Goal: Information Seeking & Learning: Learn about a topic

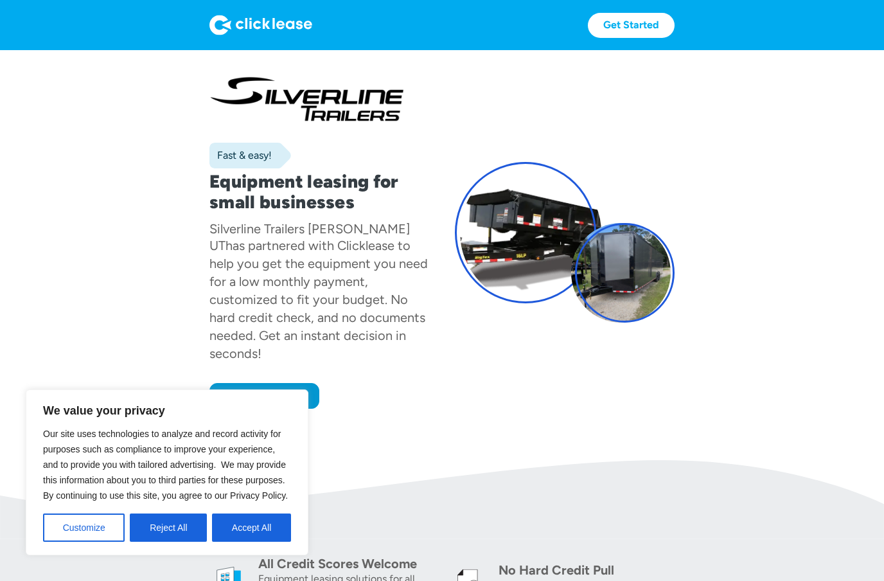
click at [229, 525] on button "Accept All" at bounding box center [251, 527] width 79 height 28
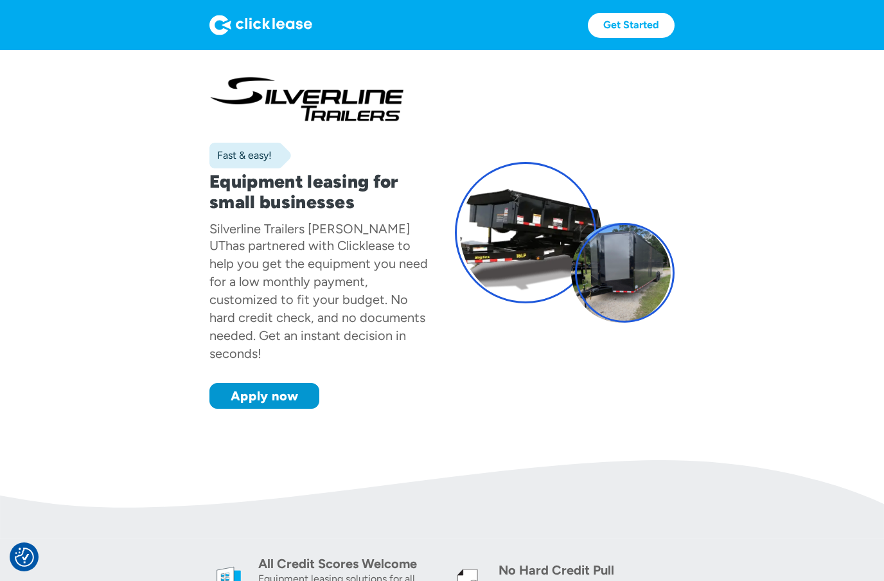
click at [295, 28] on img at bounding box center [260, 25] width 103 height 21
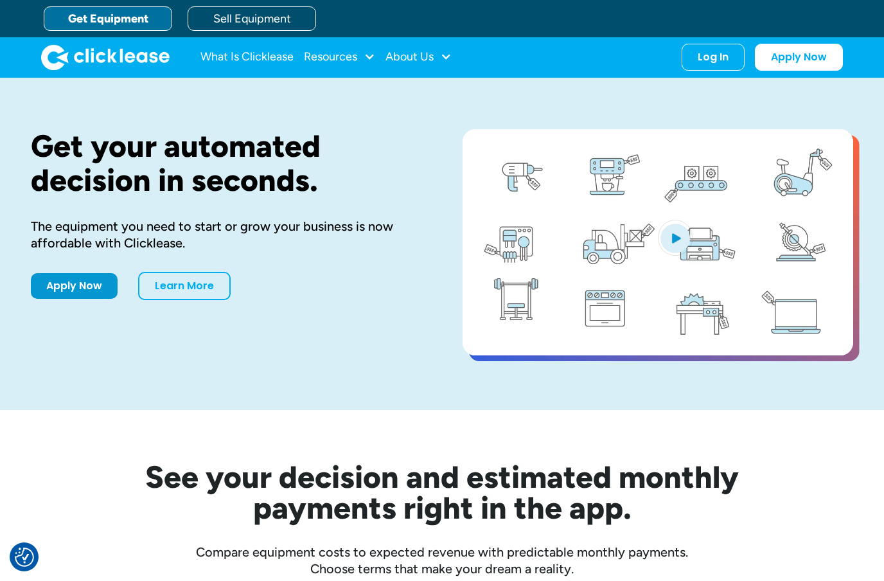
click at [353, 57] on div "Resources" at bounding box center [330, 57] width 53 height 0
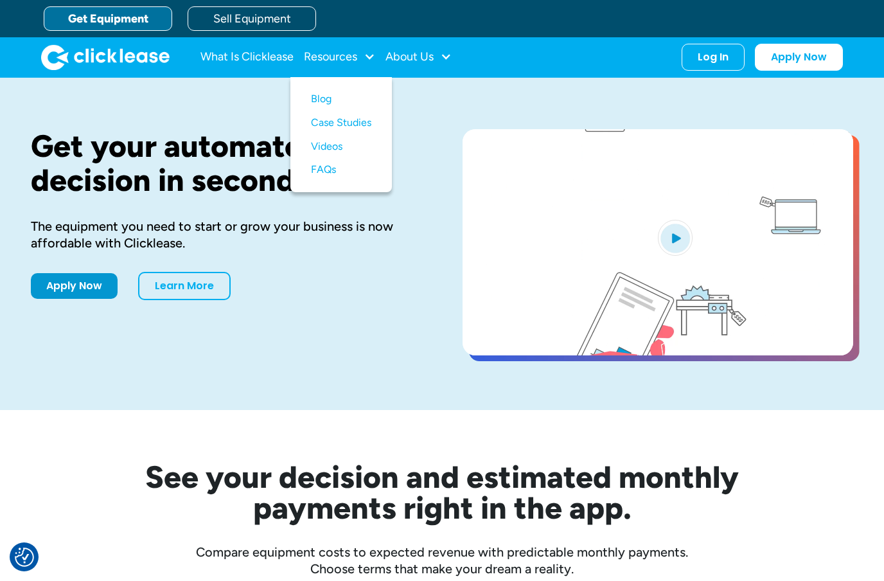
click at [139, 16] on link "Get Equipment" at bounding box center [108, 18] width 128 height 24
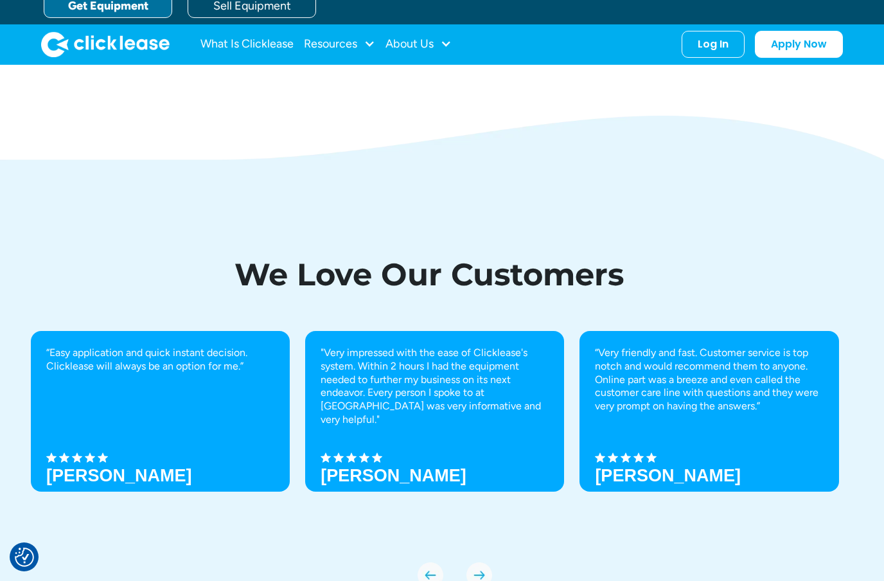
scroll to position [4030, 0]
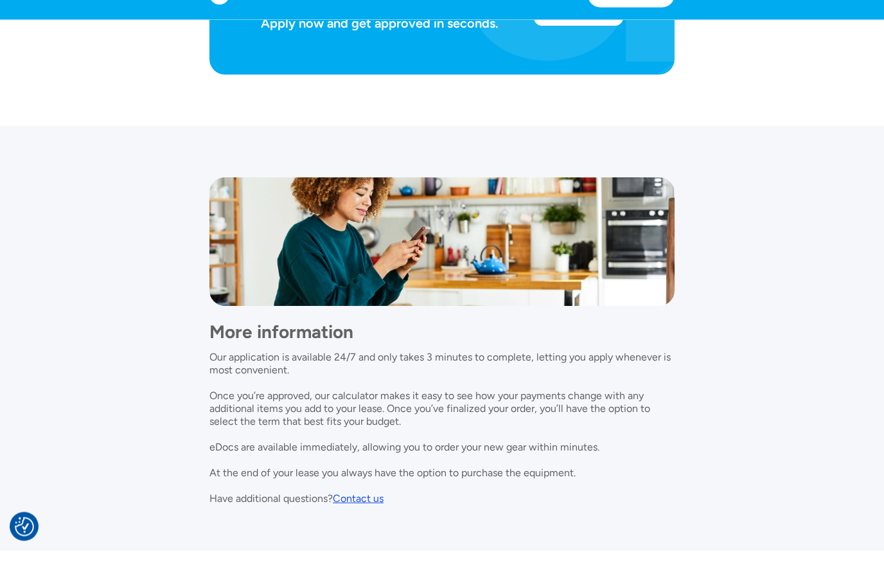
scroll to position [932, 0]
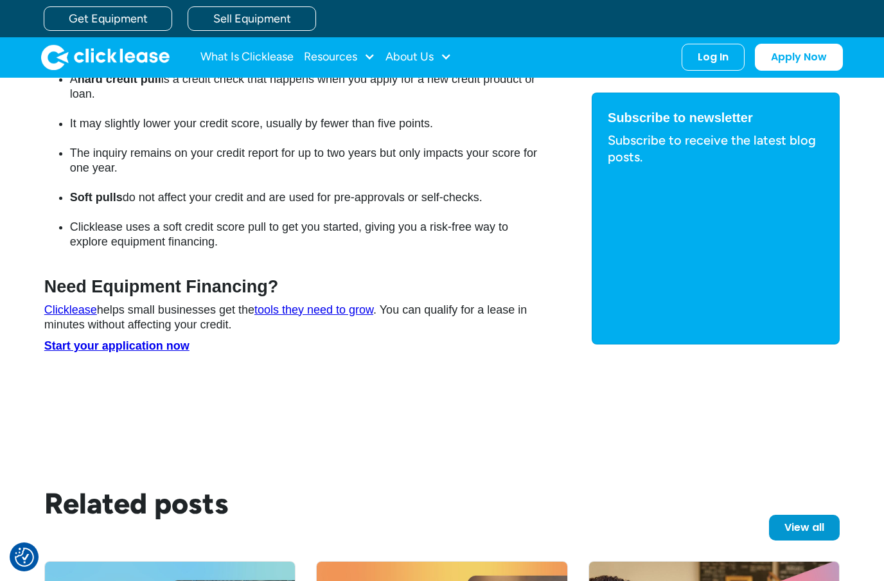
scroll to position [1717, 0]
